Goal: Information Seeking & Learning: Check status

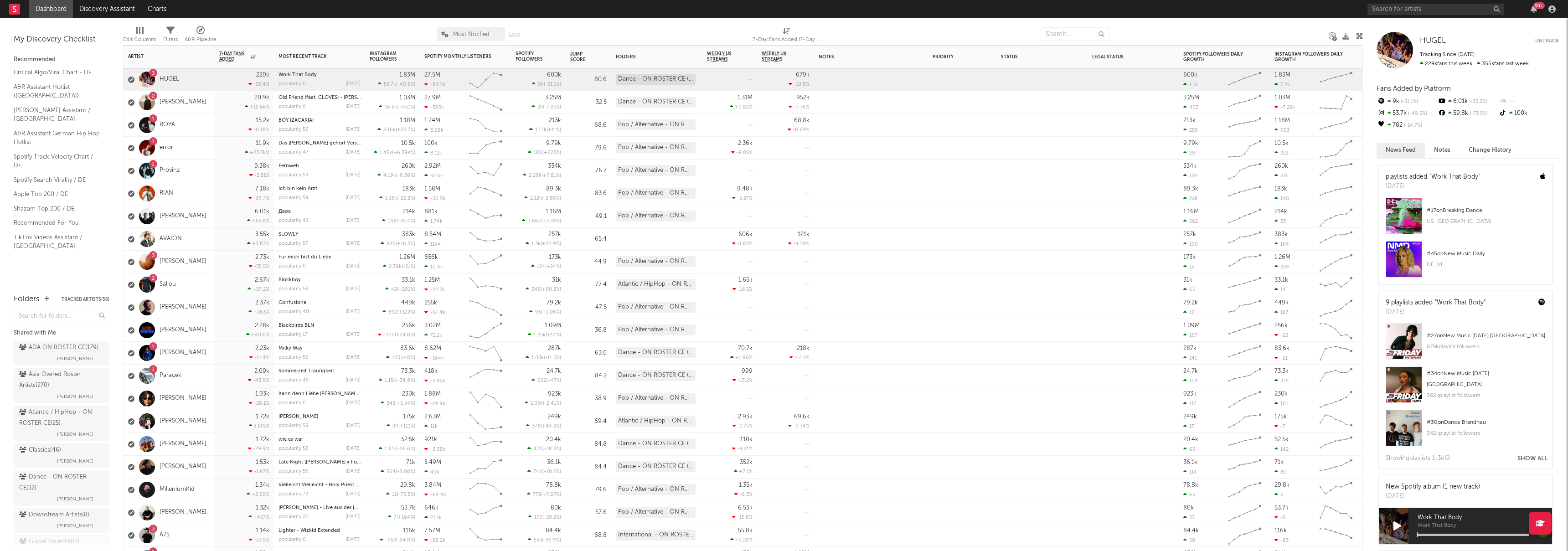
click at [198, 125] on div "1 ROYA" at bounding box center [169, 125] width 91 height 23
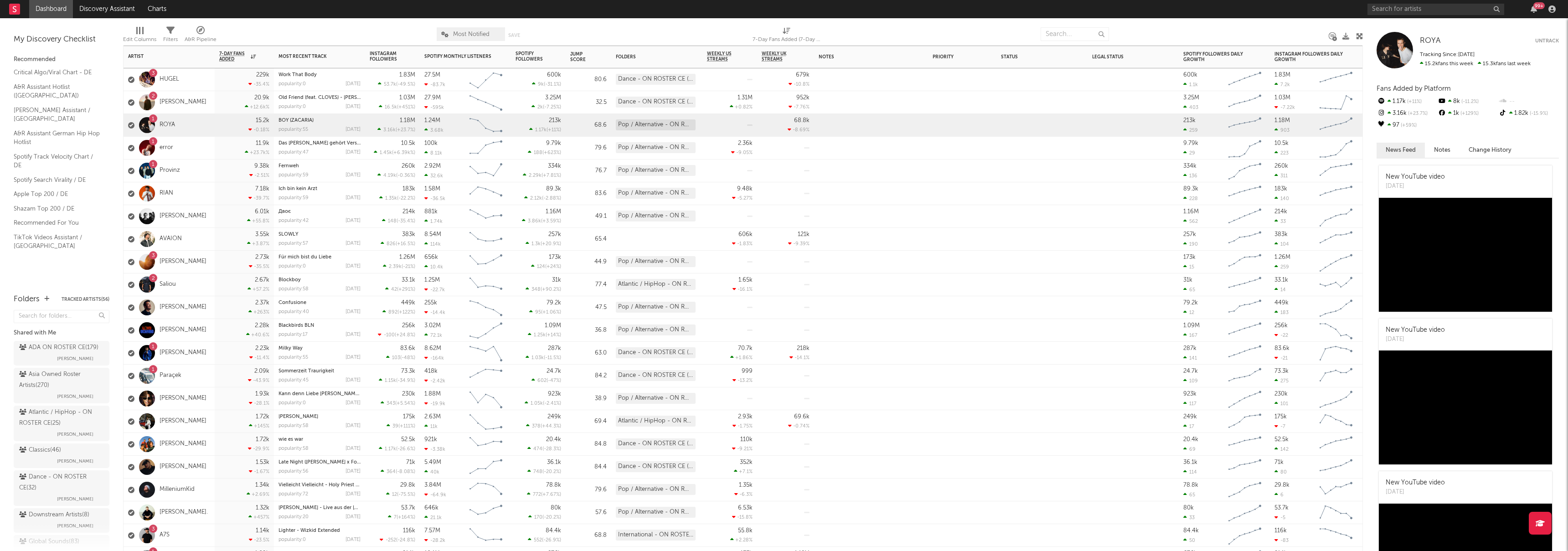
click at [198, 155] on div "1 error" at bounding box center [169, 148] width 91 height 23
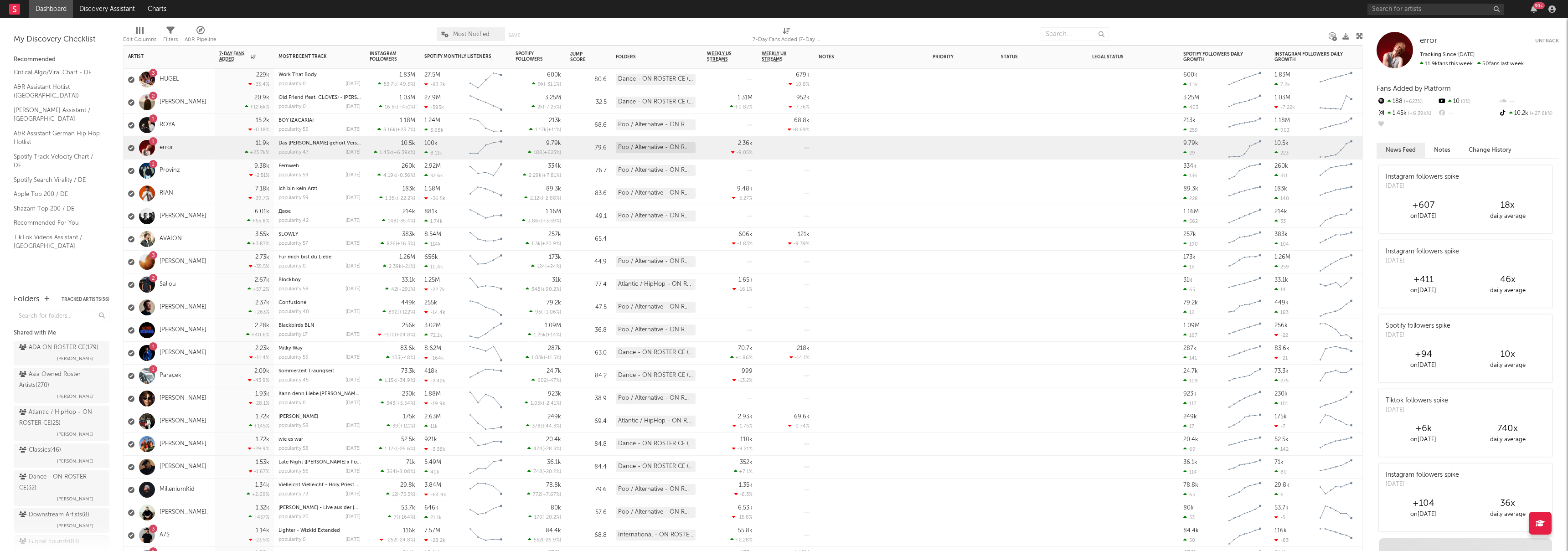
click at [212, 167] on div "1 Provinz" at bounding box center [169, 170] width 91 height 23
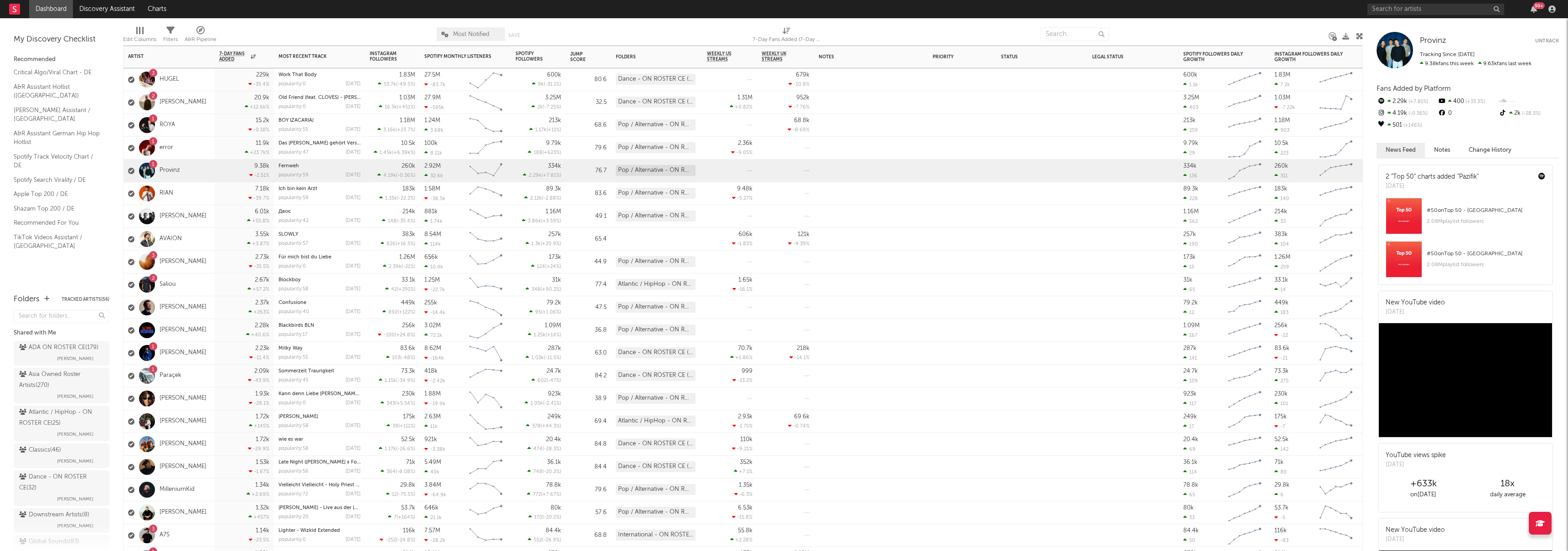
click at [200, 124] on div "1 ROYA" at bounding box center [169, 125] width 91 height 23
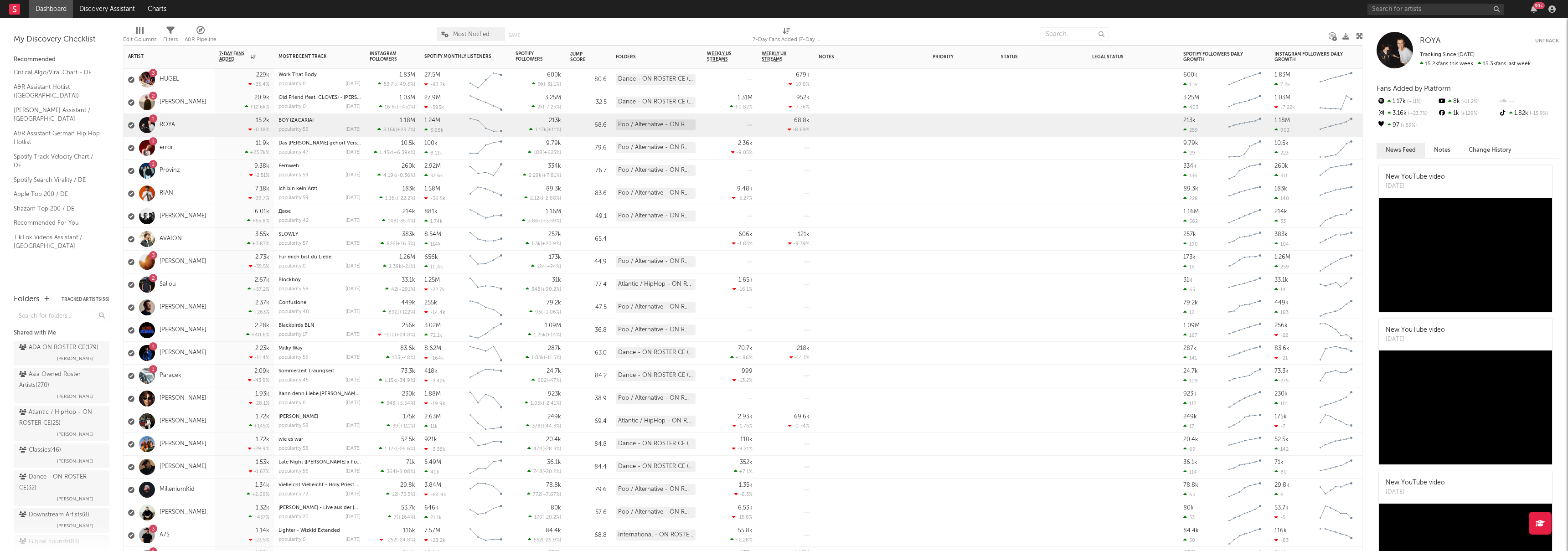
click at [192, 156] on div "1 error" at bounding box center [169, 148] width 91 height 23
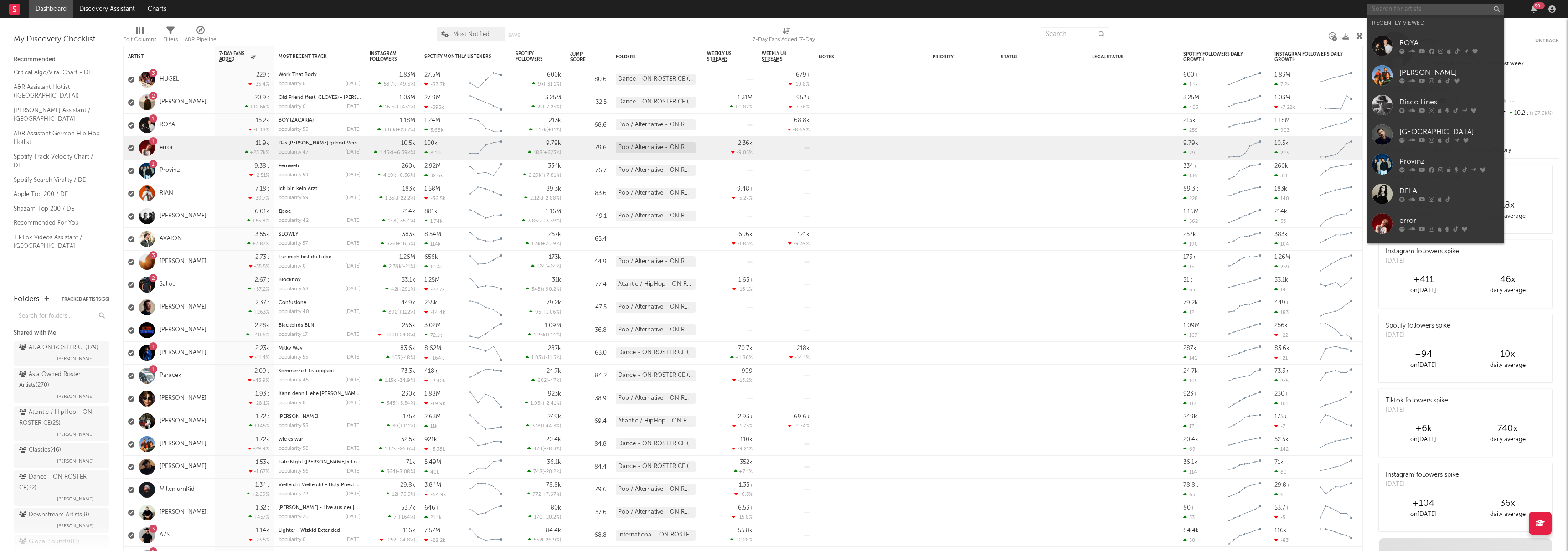
click at [1423, 11] on input "text" at bounding box center [1436, 9] width 137 height 12
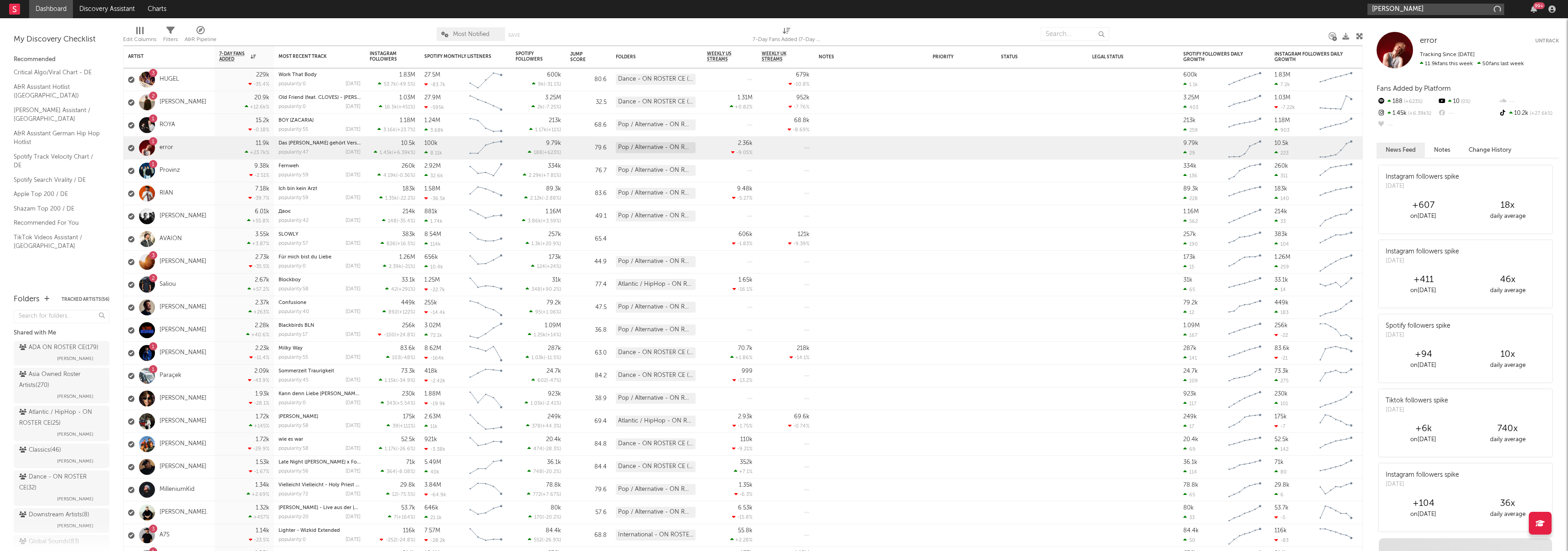
type input "[PERSON_NAME]"
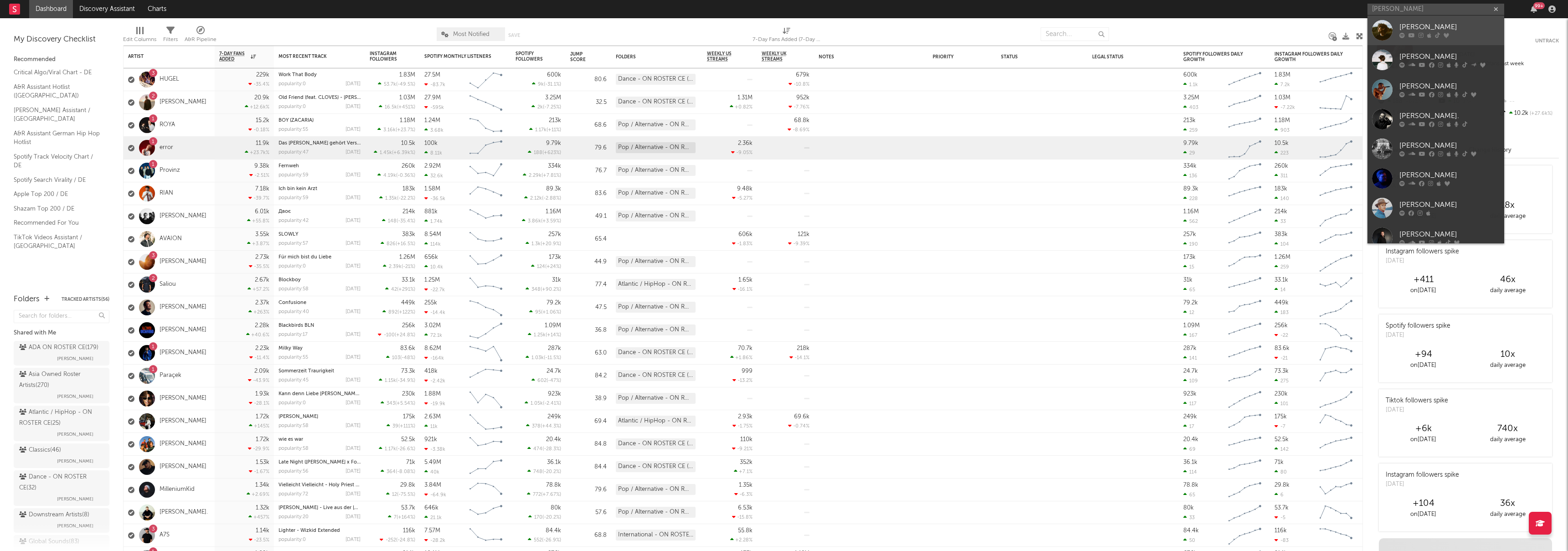
click at [1409, 24] on div "[PERSON_NAME]" at bounding box center [1449, 27] width 100 height 11
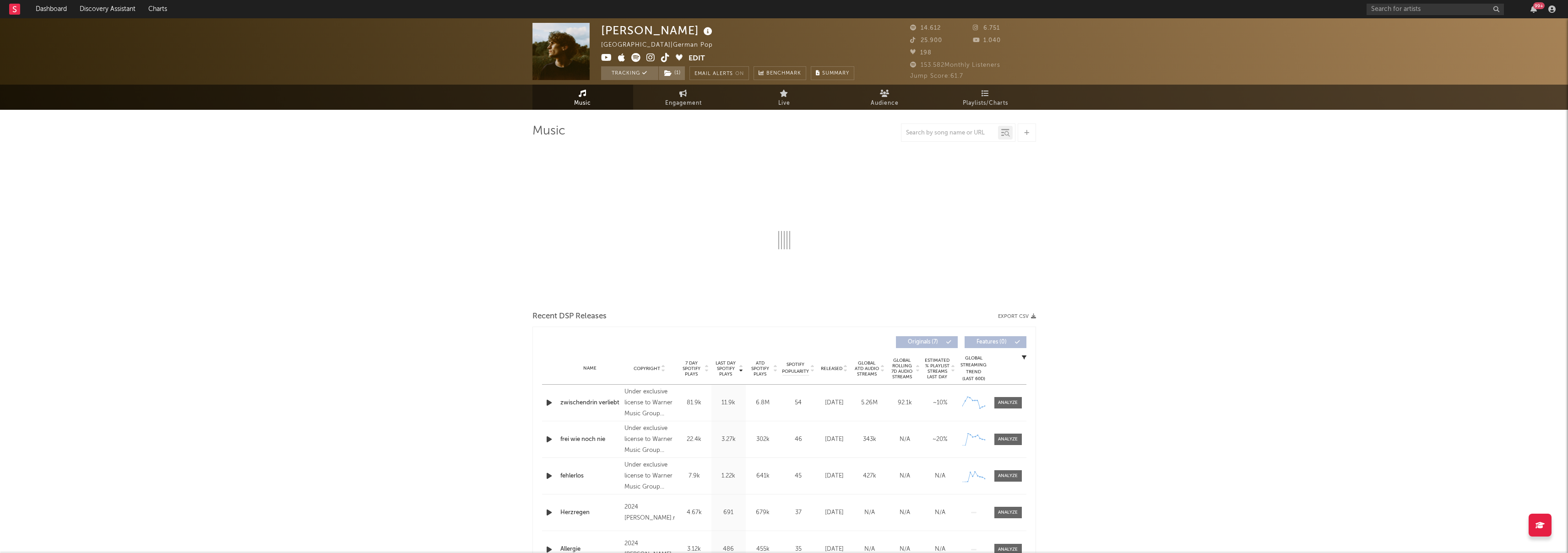
select select "6m"
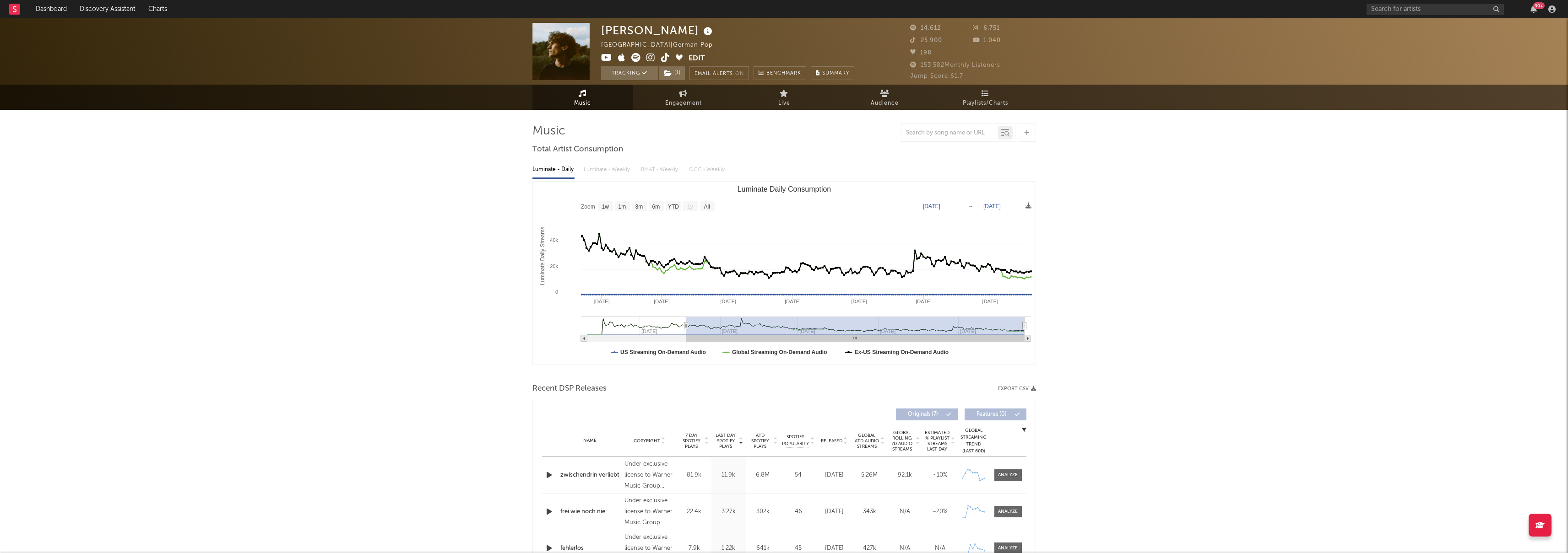
type input "[DATE]"
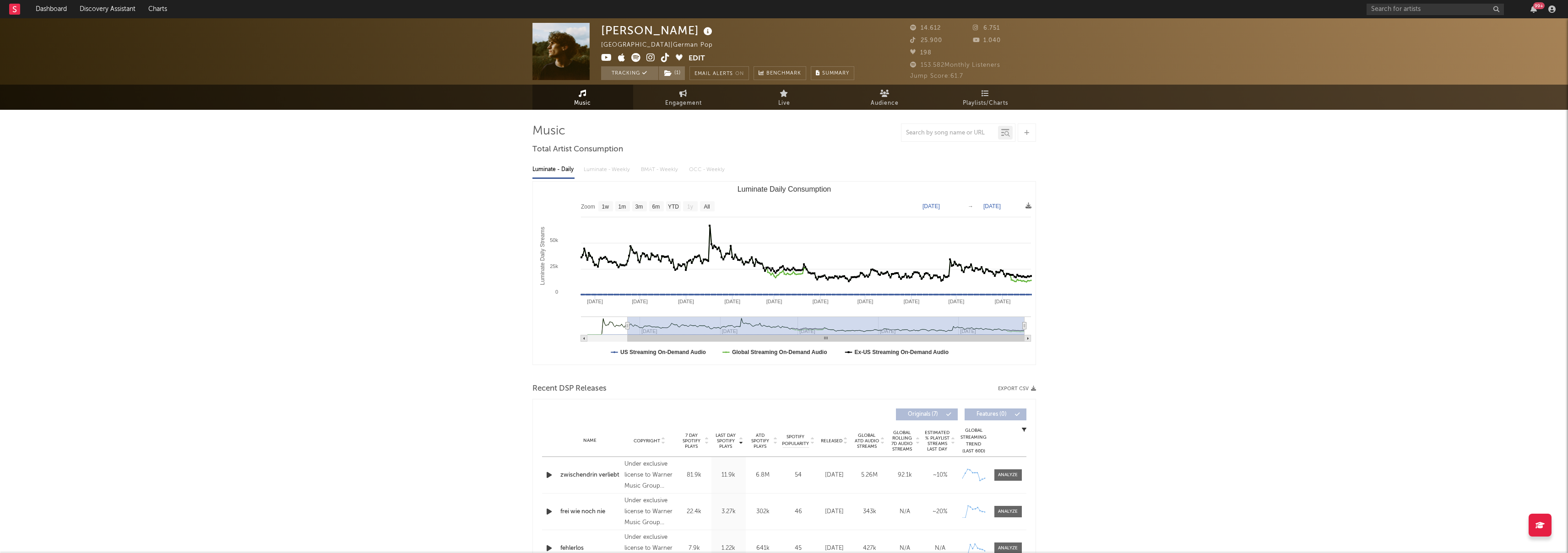
drag, startPoint x: 786, startPoint y: 327, endPoint x: 627, endPoint y: 325, distance: 159.0
click at [627, 325] on icon "Luminate Daily Consumption" at bounding box center [627, 326] width 4 height 7
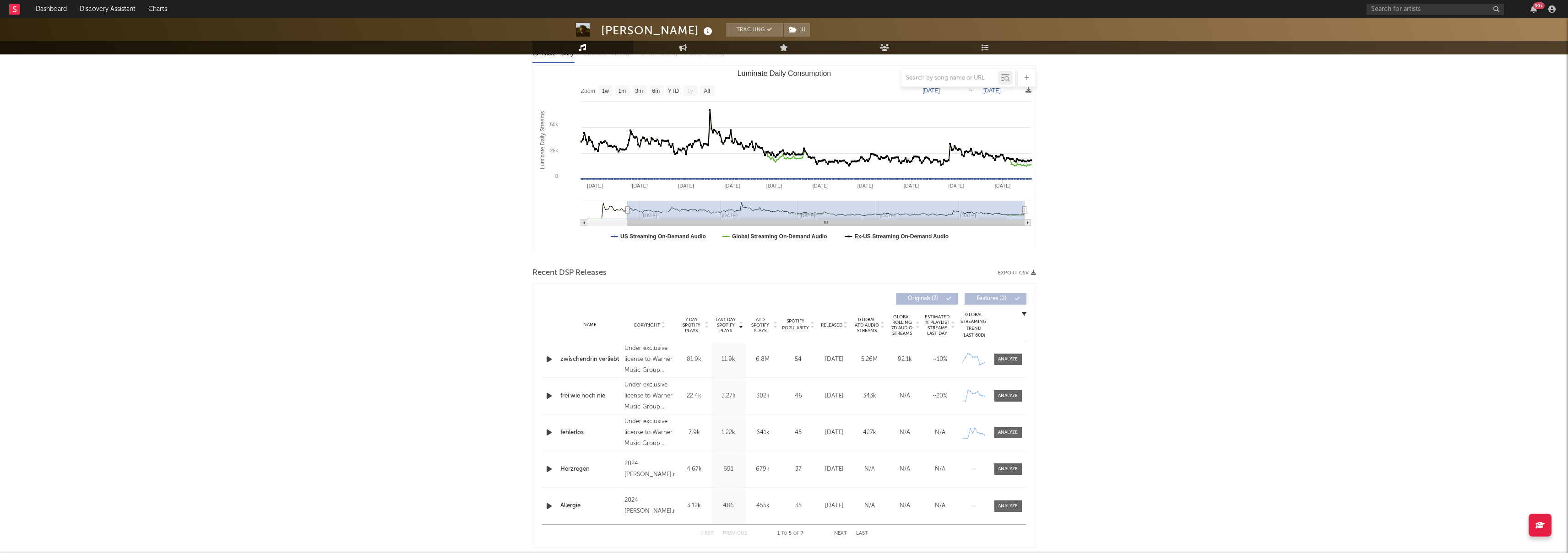
scroll to position [229, 0]
